Goal: Task Accomplishment & Management: Use online tool/utility

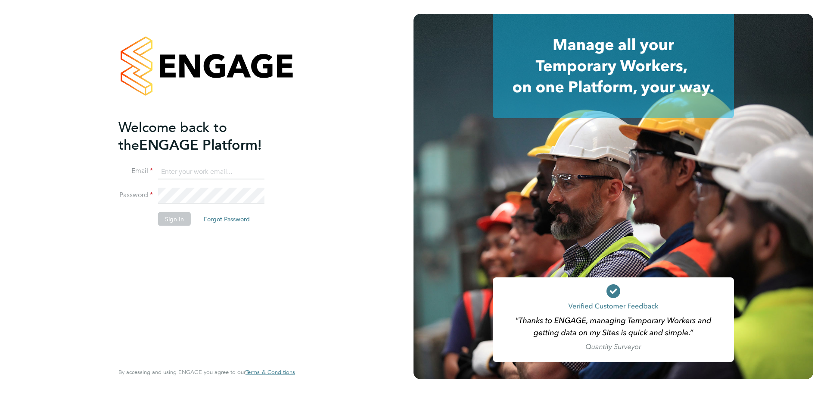
type input "persie.frost@deverellsmith.com"
click at [184, 216] on button "Sign In" at bounding box center [174, 219] width 33 height 14
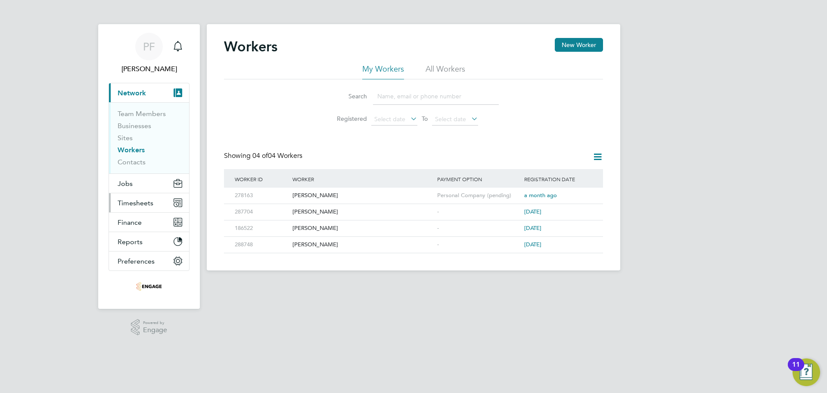
click at [133, 201] on span "Timesheets" at bounding box center [136, 203] width 36 height 8
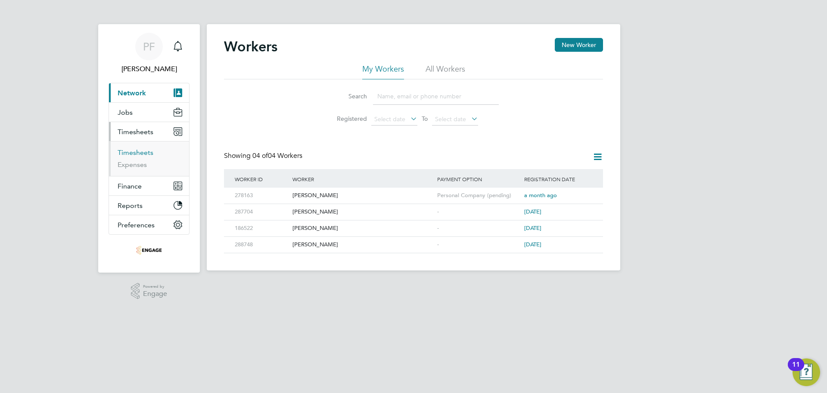
click at [130, 152] on link "Timesheets" at bounding box center [136, 152] width 36 height 8
